Goal: Task Accomplishment & Management: Use online tool/utility

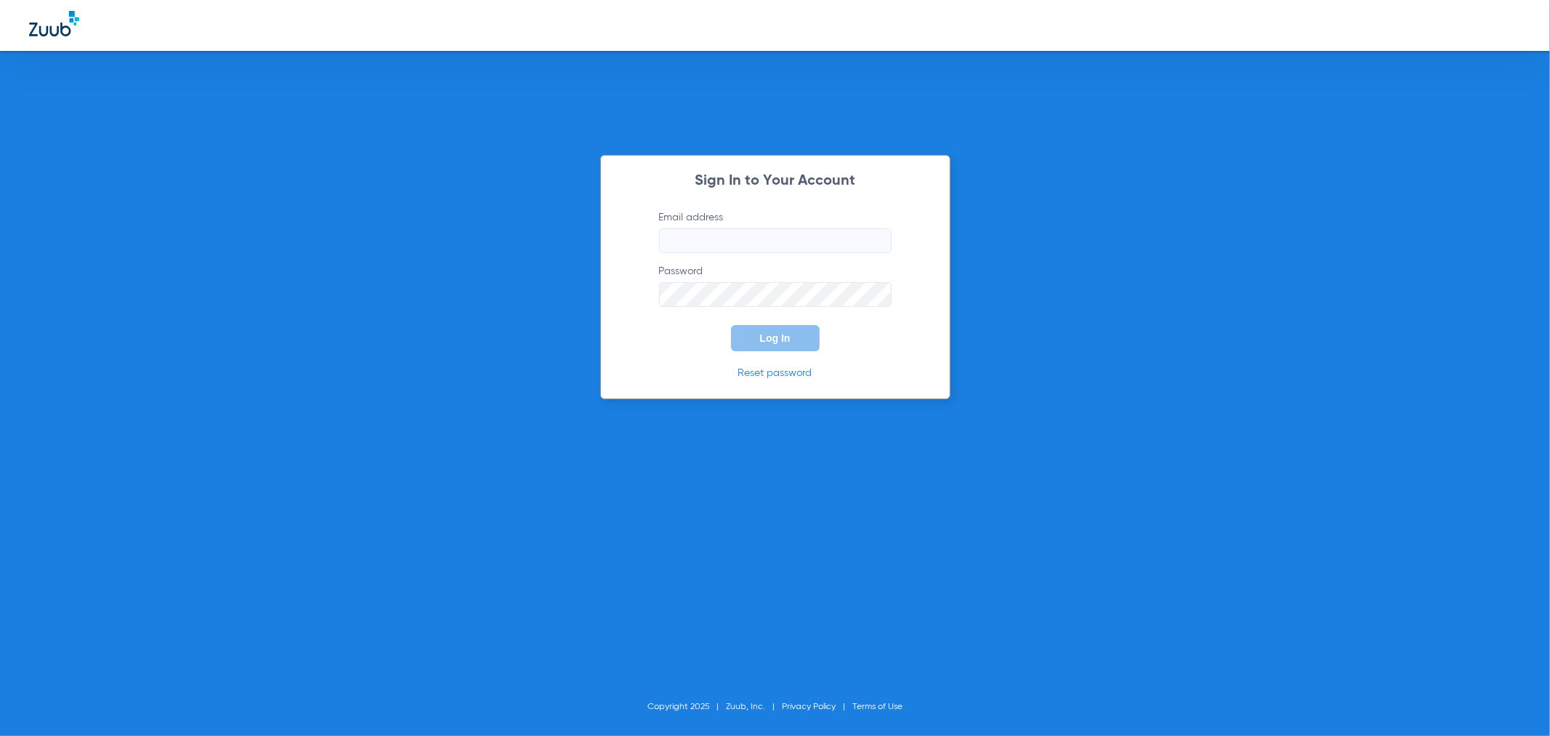
type input "[PERSON_NAME][EMAIL_ADDRESS][DOMAIN_NAME]"
click at [764, 346] on button "Log In" at bounding box center [775, 338] width 89 height 26
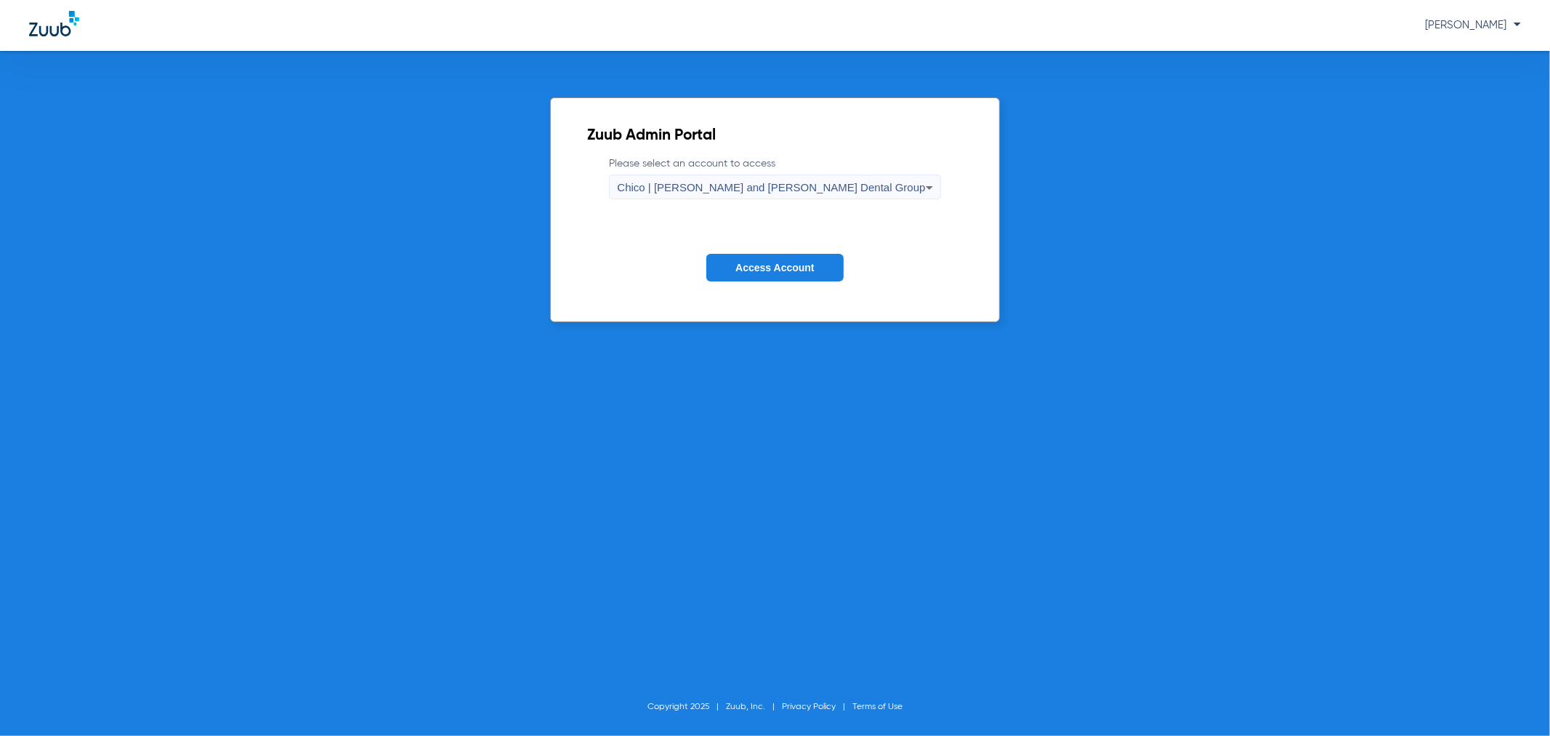
click at [790, 259] on button "Access Account" at bounding box center [775, 268] width 137 height 28
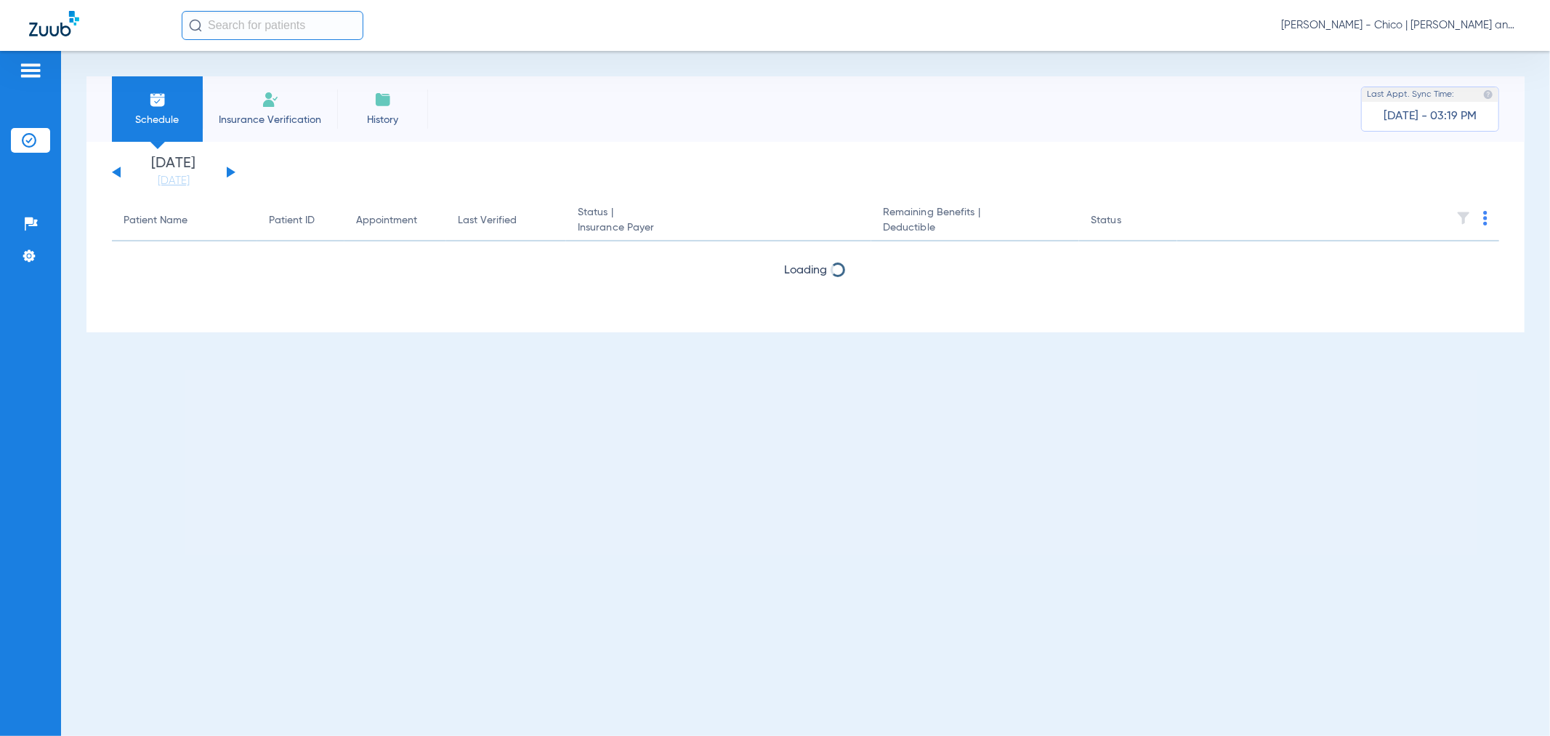
click at [254, 105] on li "Insurance Verification" at bounding box center [270, 108] width 134 height 65
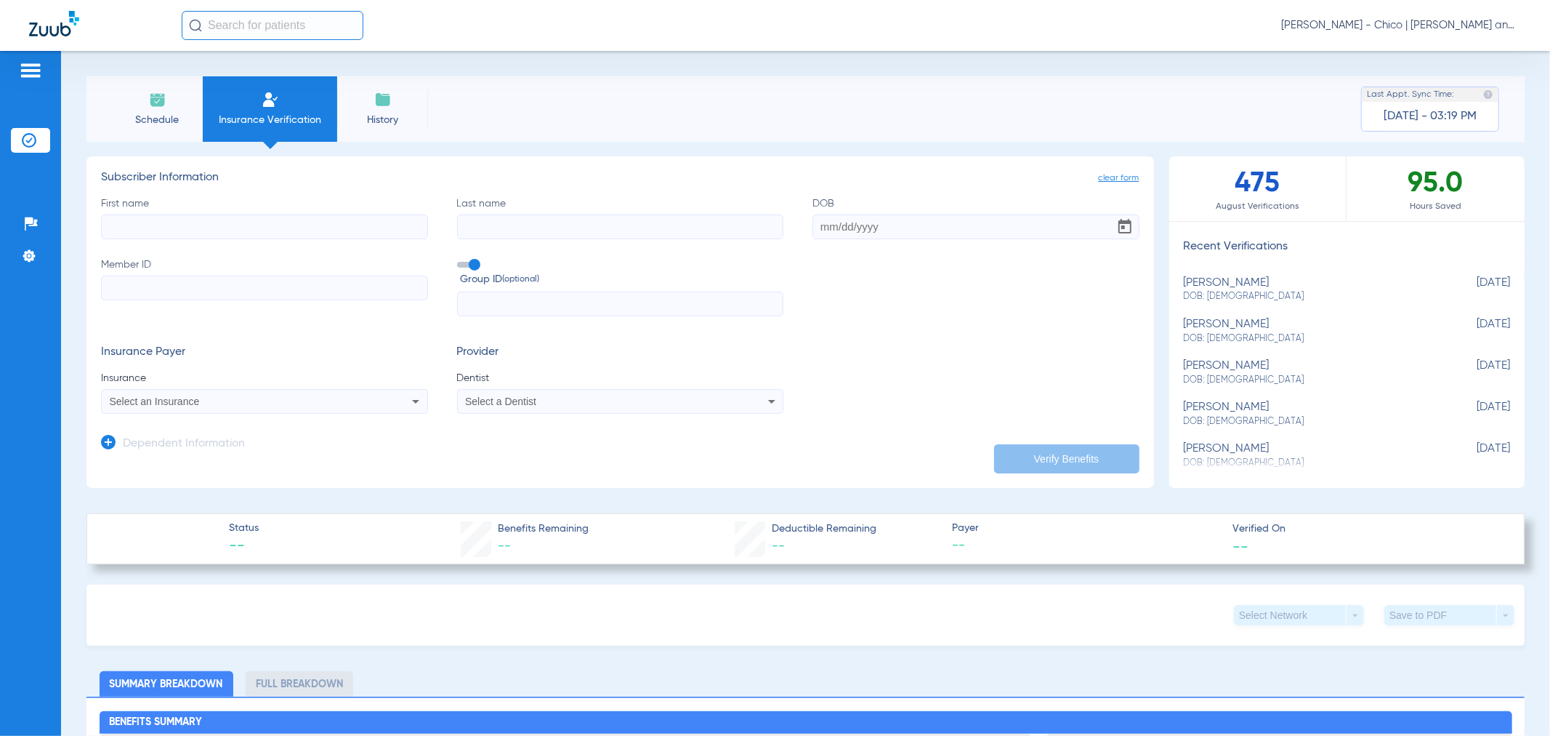
click at [162, 221] on input "First name" at bounding box center [264, 226] width 327 height 25
type input "[PERSON_NAME]"
click at [522, 230] on input "Last name" at bounding box center [620, 226] width 327 height 25
type input "[PERSON_NAME]"
click at [825, 233] on input "DOB" at bounding box center [976, 226] width 327 height 25
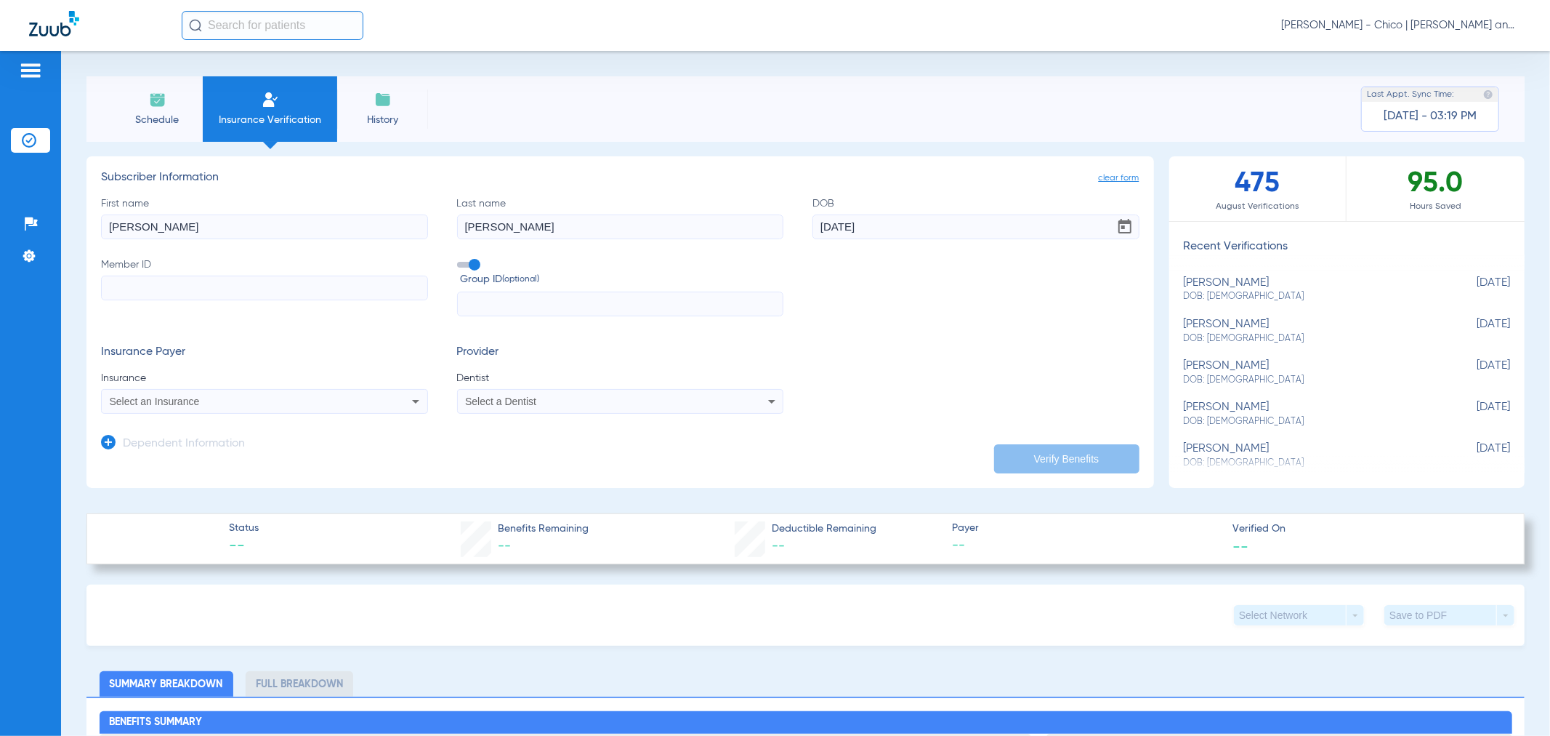
type input "[DATE]"
drag, startPoint x: 147, startPoint y: 287, endPoint x: 148, endPoint y: 294, distance: 7.4
click at [146, 289] on input "Member ID" at bounding box center [264, 287] width 327 height 25
type input "NCF289W24055"
click at [209, 400] on div "Select an Insurance" at bounding box center [234, 401] width 248 height 10
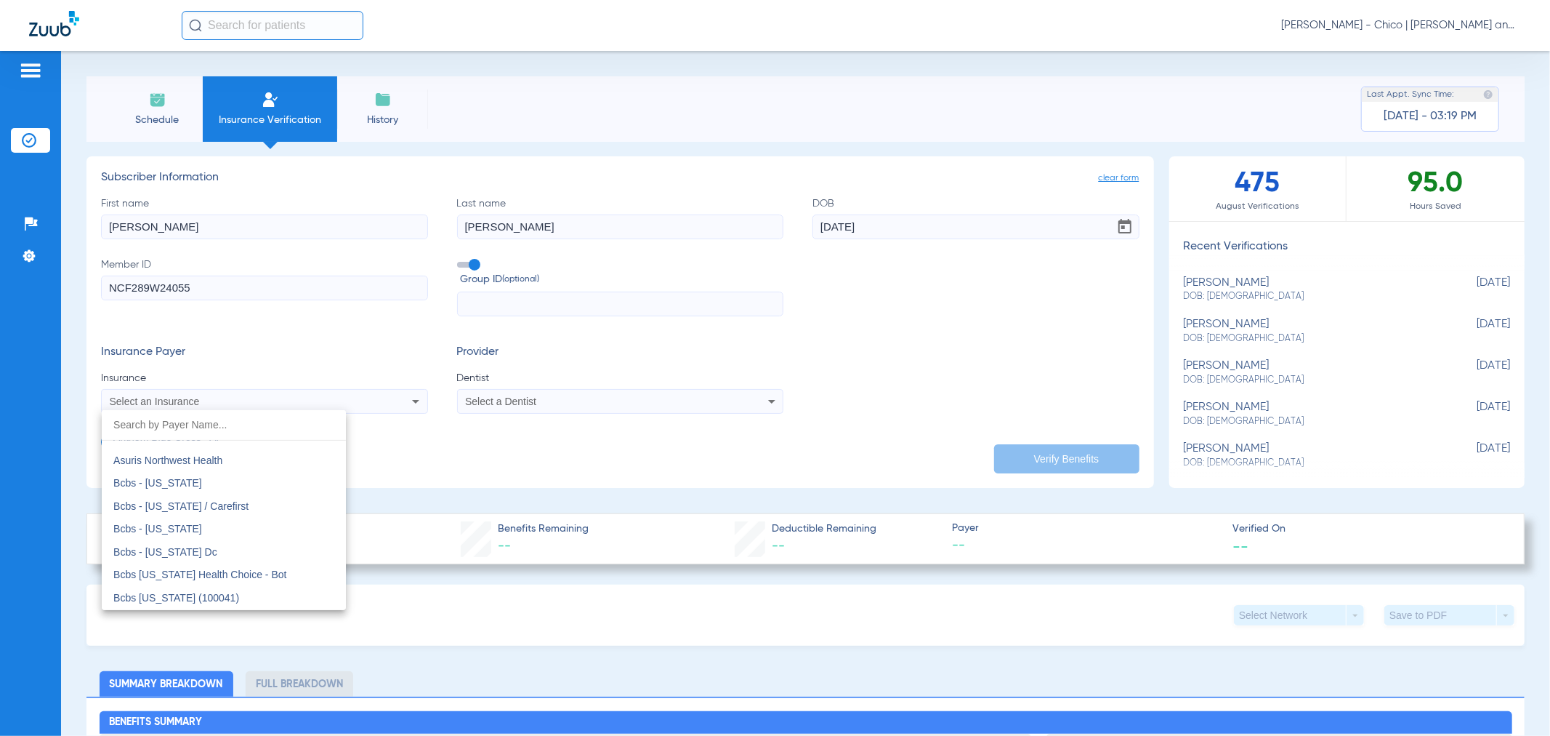
scroll to position [484, 0]
click at [204, 524] on mat-option "Anthem Blue Cross - Ai" at bounding box center [224, 517] width 244 height 23
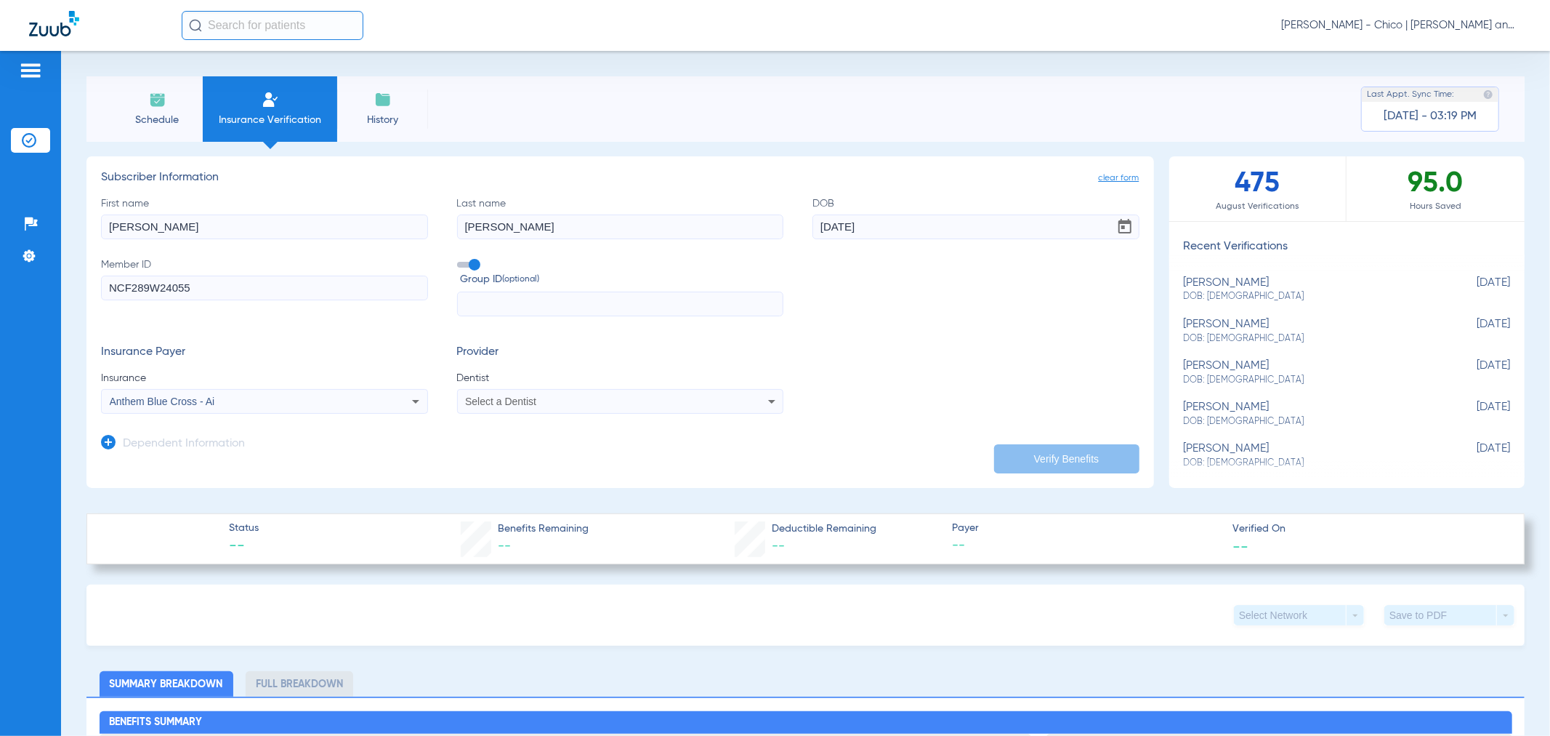
click at [518, 402] on span "Select a Dentist" at bounding box center [500, 401] width 71 height 12
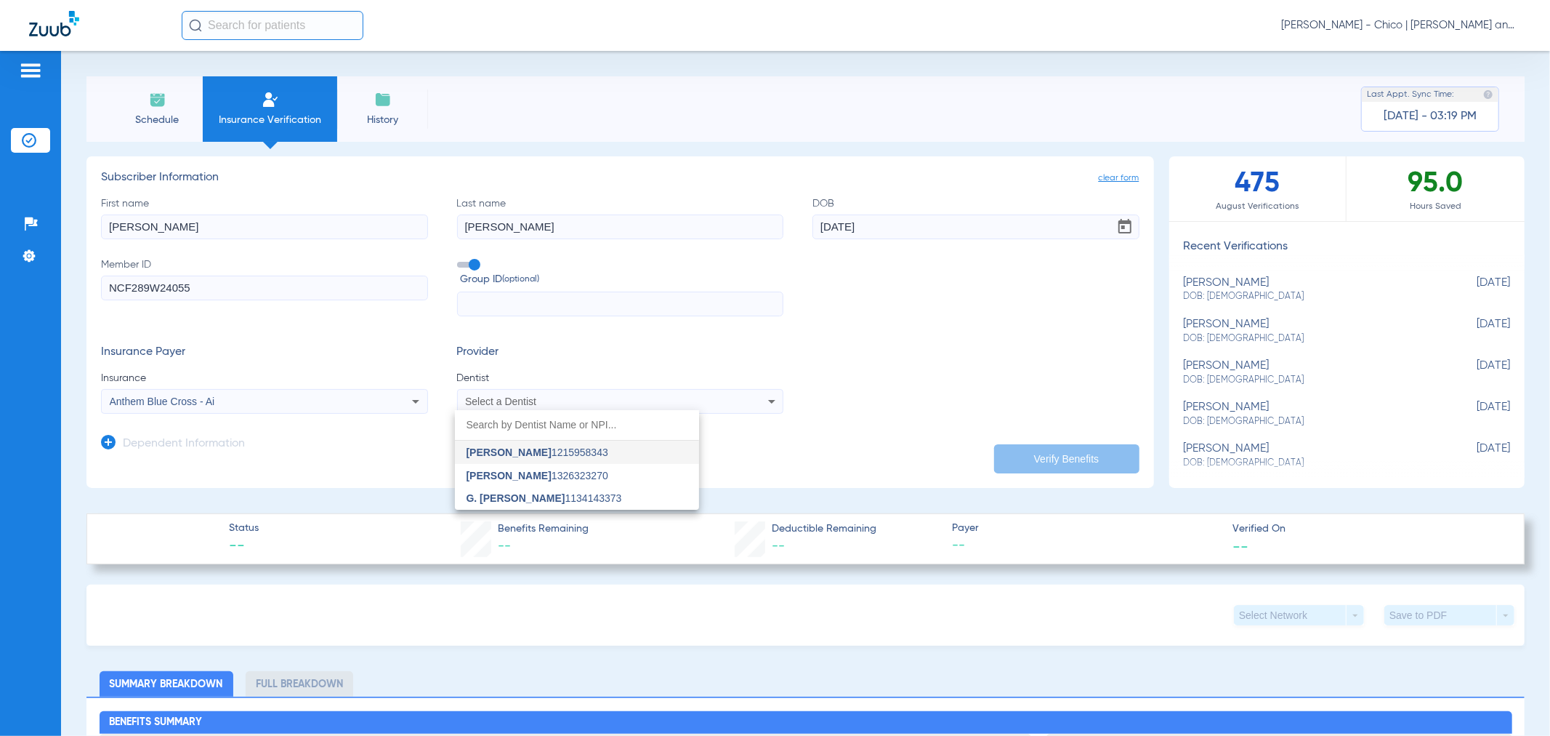
click at [554, 454] on span "[PERSON_NAME] 1215958343" at bounding box center [538, 452] width 142 height 10
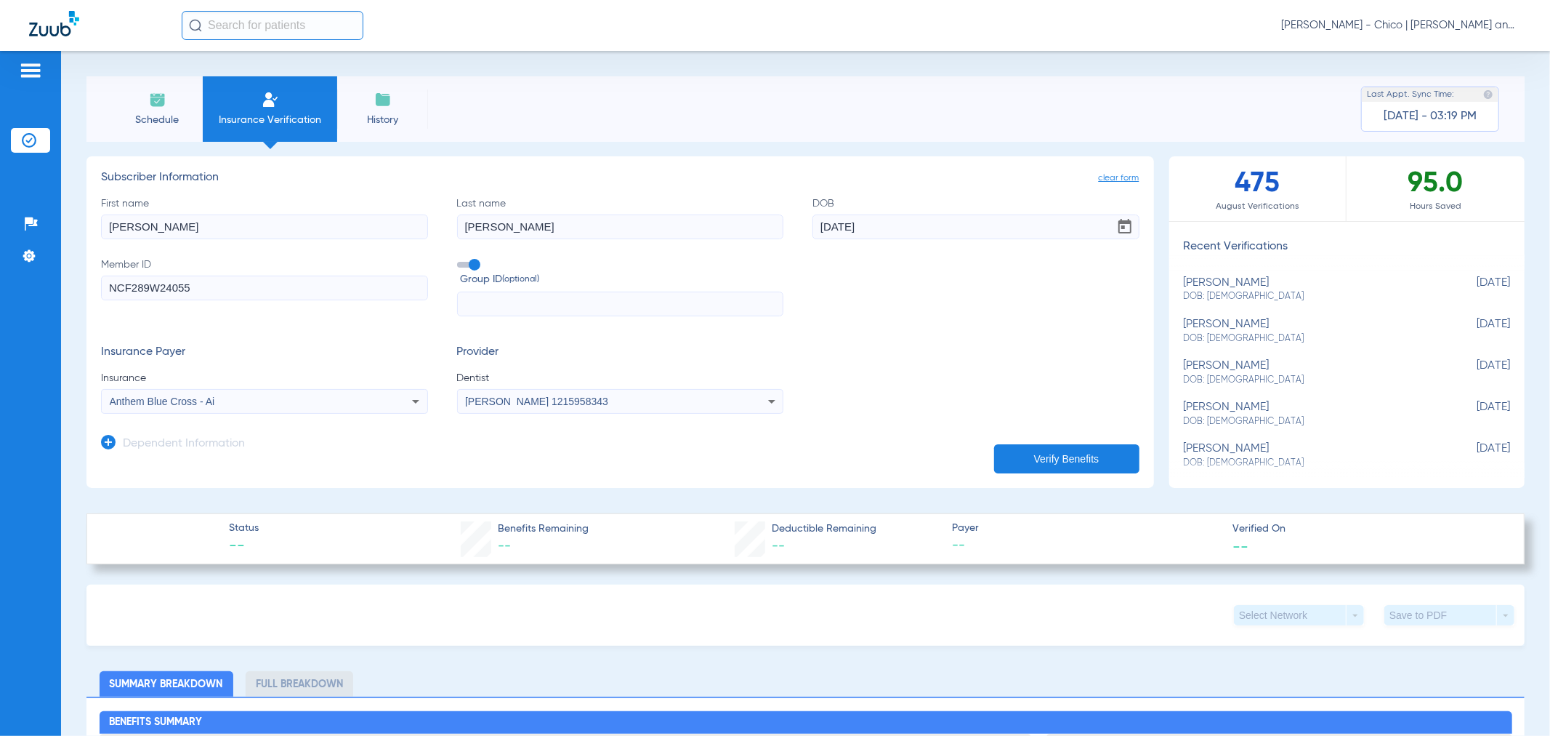
click at [1090, 459] on button "Verify Benefits" at bounding box center [1066, 458] width 145 height 29
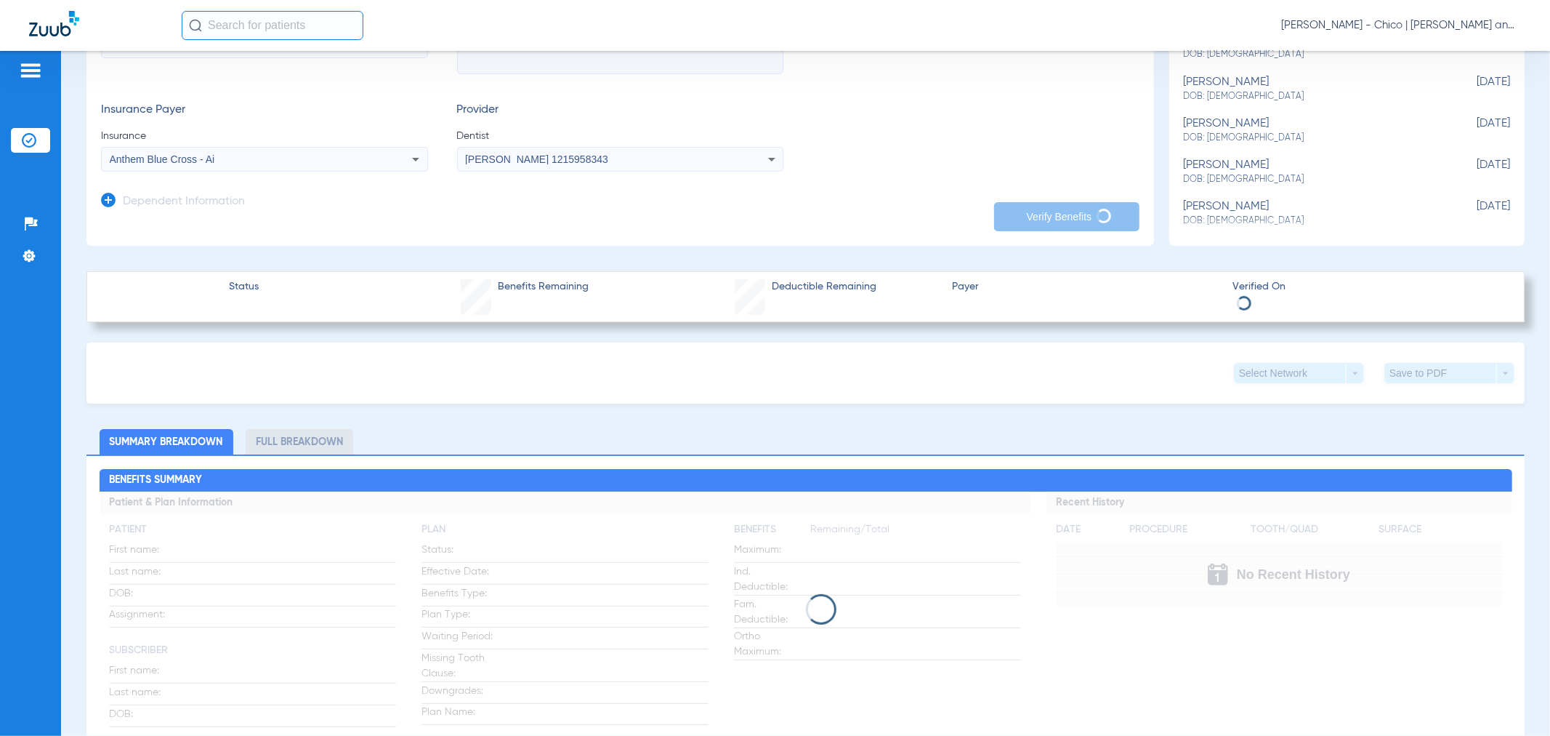
scroll to position [323, 0]
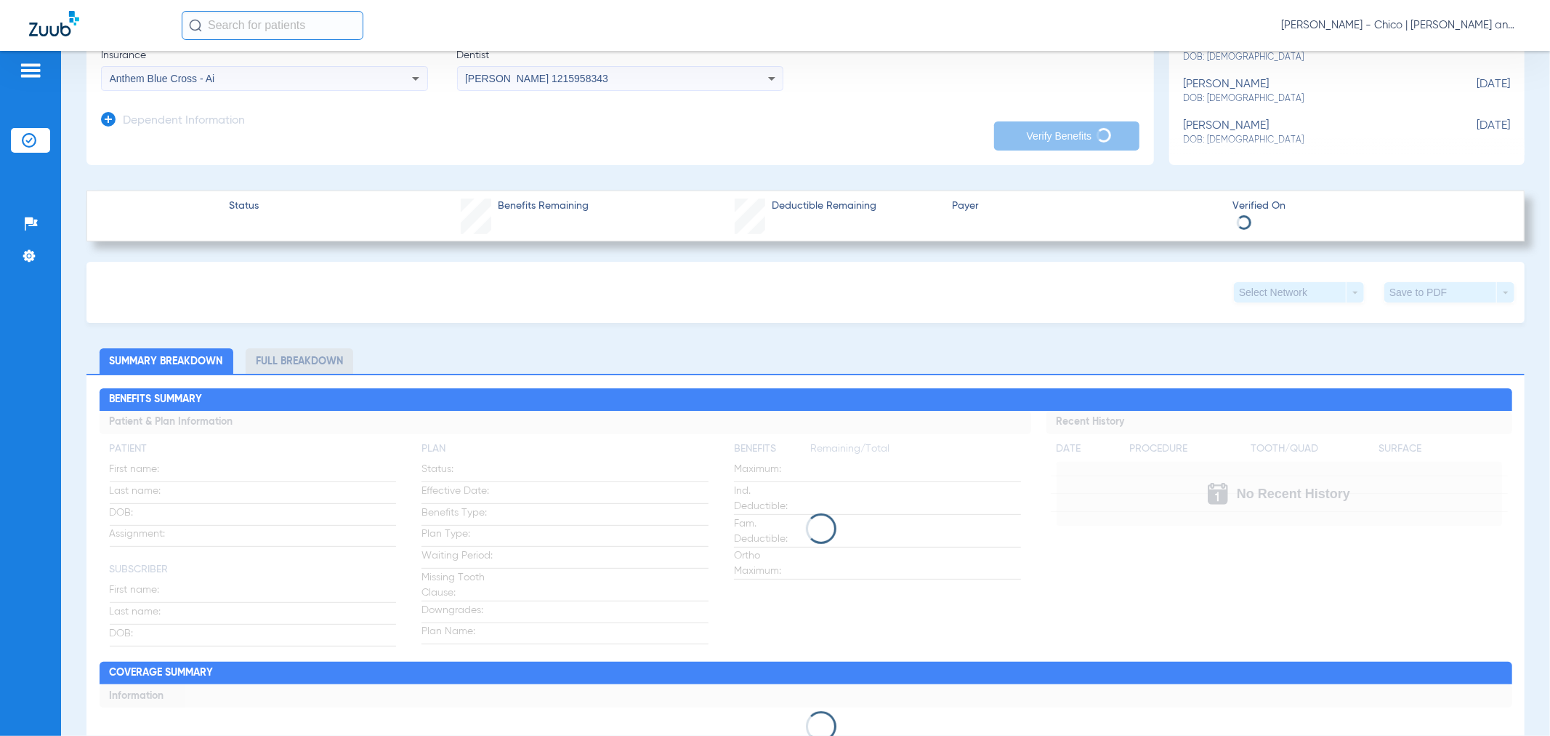
type input "[PERSON_NAME]"
